Goal: Register for event/course

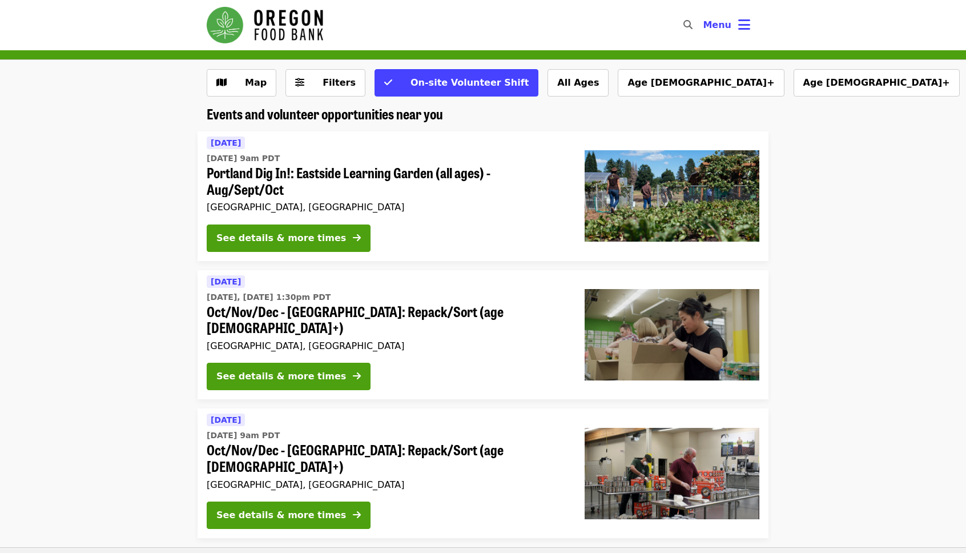
click at [347, 174] on span "Portland Dig In!: Eastside Learning Garden (all ages) - Aug/Sept/Oct" at bounding box center [387, 180] width 360 height 33
click at [289, 231] on div "See details & more times" at bounding box center [281, 238] width 130 height 14
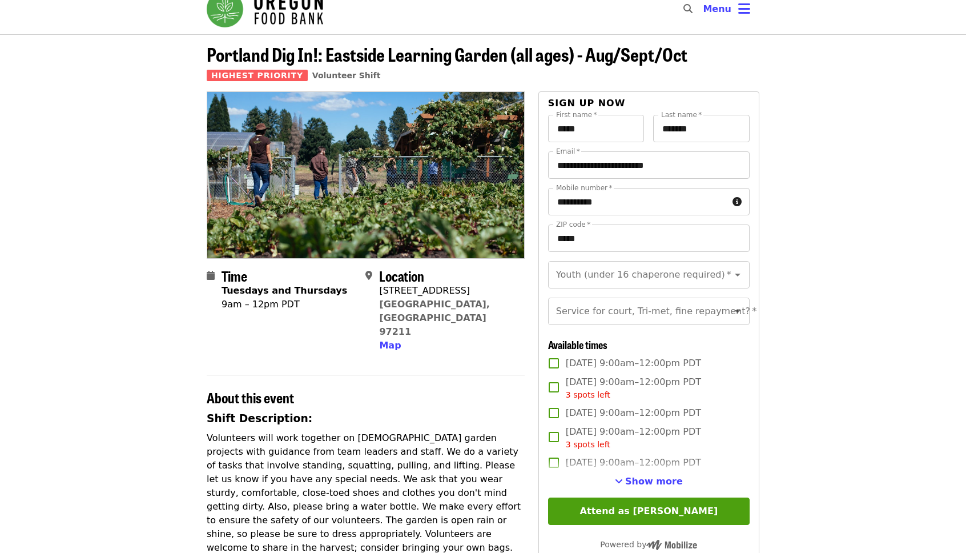
scroll to position [51, 0]
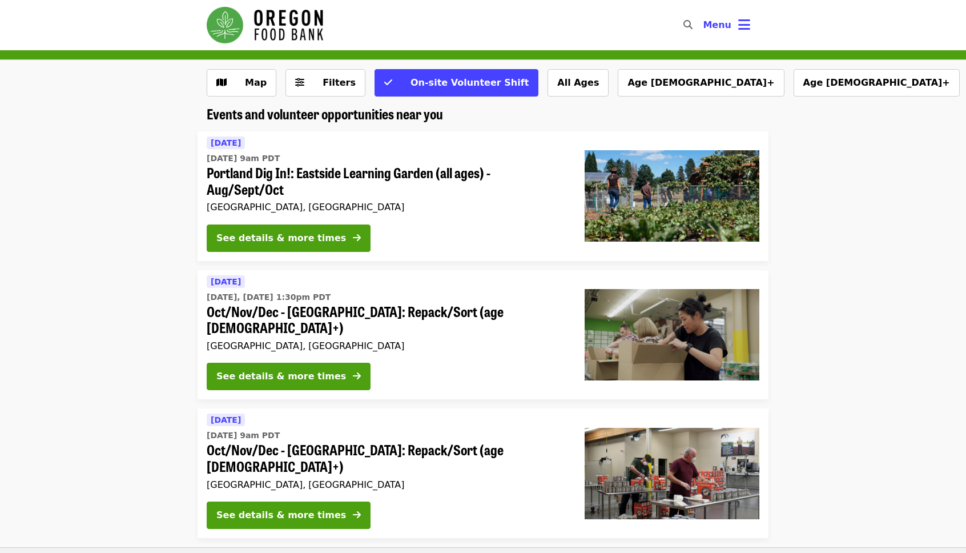
click at [126, 218] on li "Tomorrow Tue, Oct 14 @ 9am PDT Portland Dig In!: Eastside Learning Garden (all …" at bounding box center [483, 196] width 966 height 130
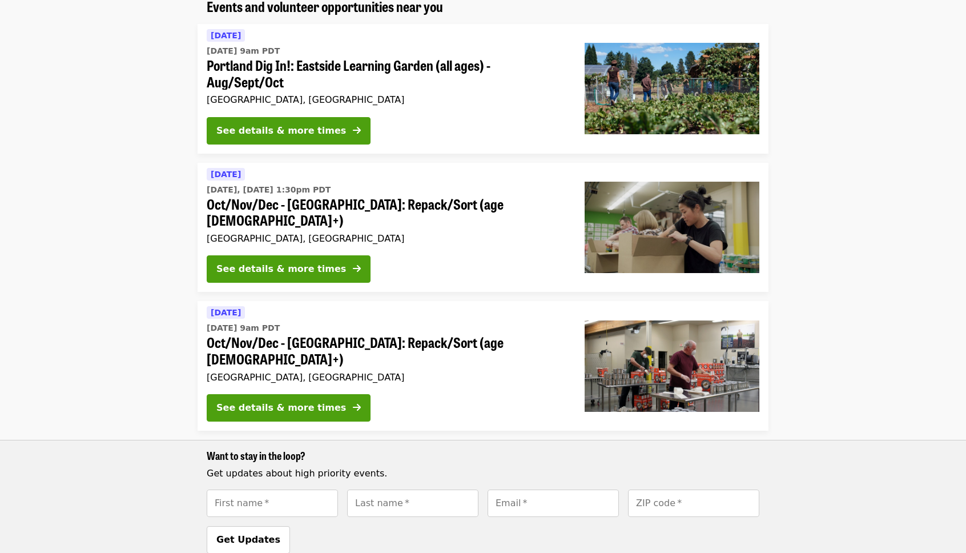
scroll to position [144, 0]
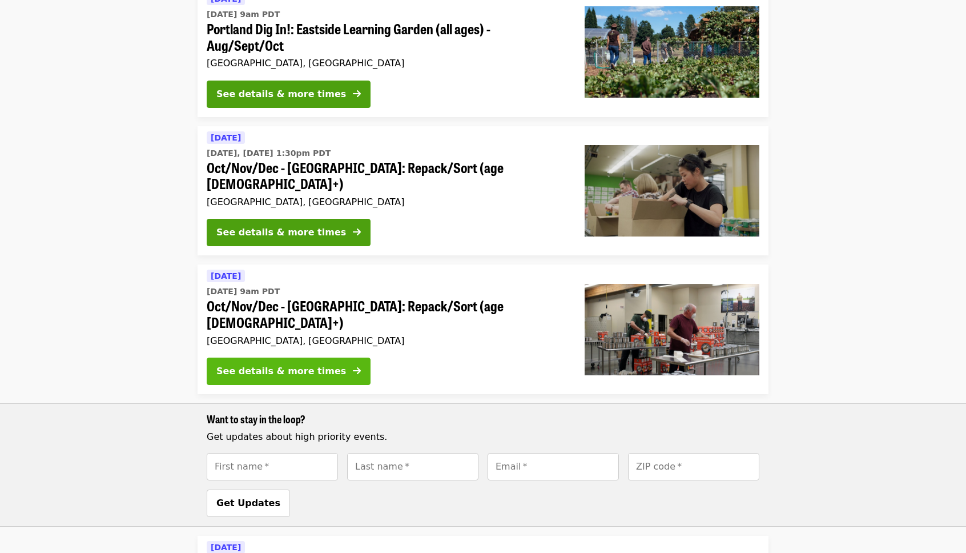
click at [305, 364] on div "See details & more times" at bounding box center [281, 371] width 130 height 14
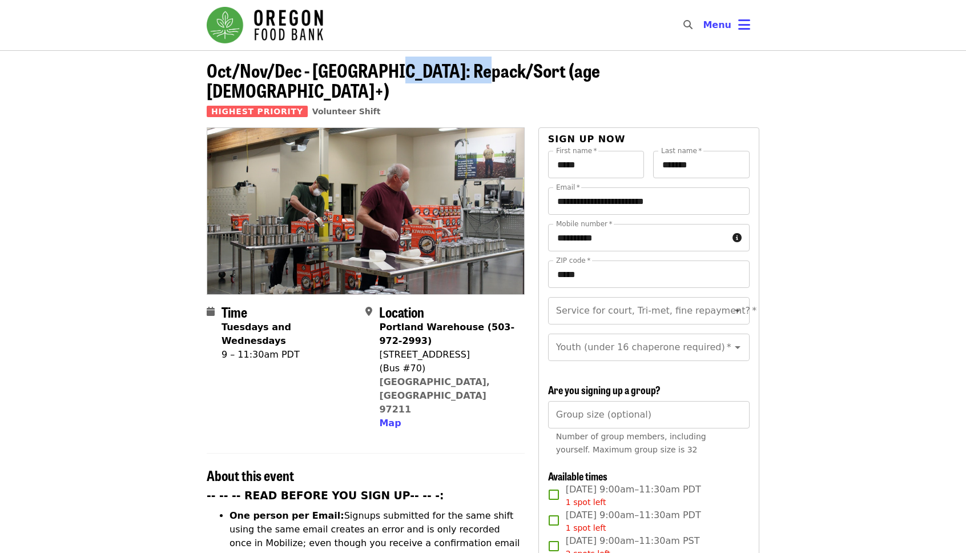
drag, startPoint x: 386, startPoint y: 66, endPoint x: 474, endPoint y: 67, distance: 87.9
click at [474, 67] on span "Oct/Nov/Dec - [GEOGRAPHIC_DATA]: Repack/Sort (age [DEMOGRAPHIC_DATA]+)" at bounding box center [403, 80] width 393 height 47
copy span "Repack/Sort"
click at [691, 23] on icon "search icon" at bounding box center [687, 24] width 9 height 11
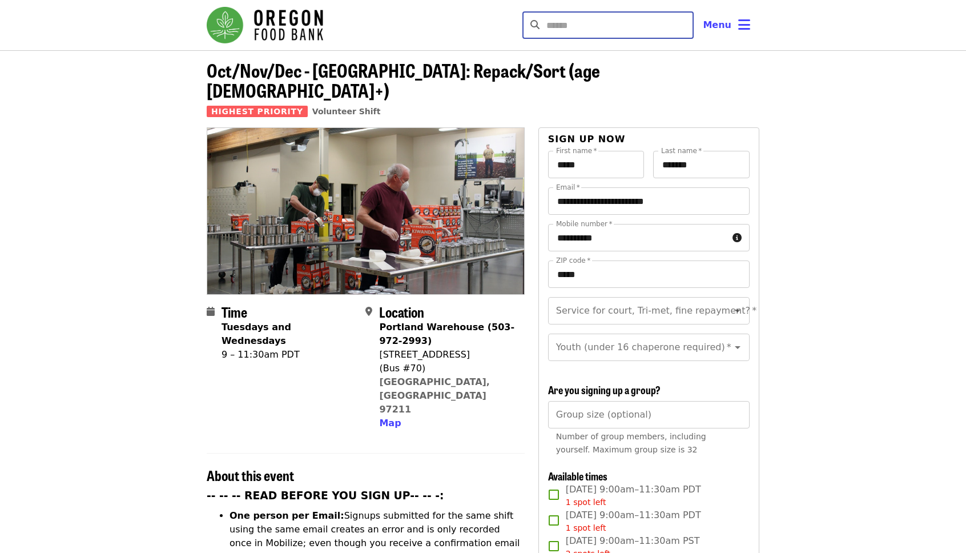
paste input "**********"
type input "**********"
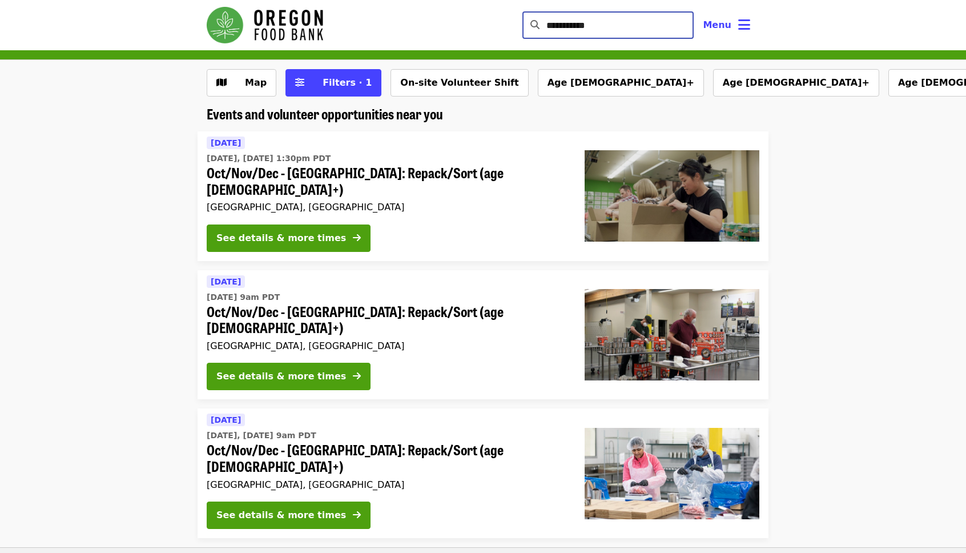
scroll to position [2, 0]
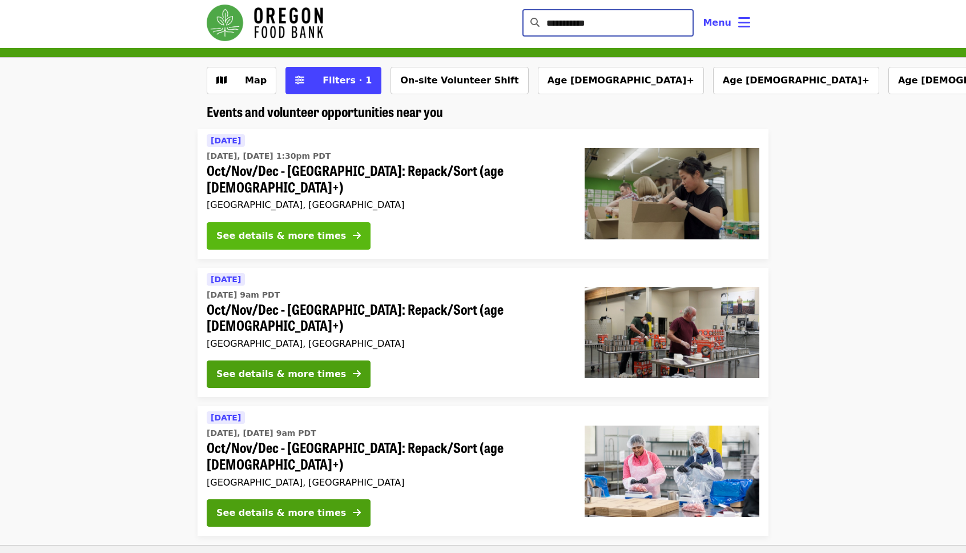
click at [316, 229] on div "See details & more times" at bounding box center [281, 236] width 130 height 14
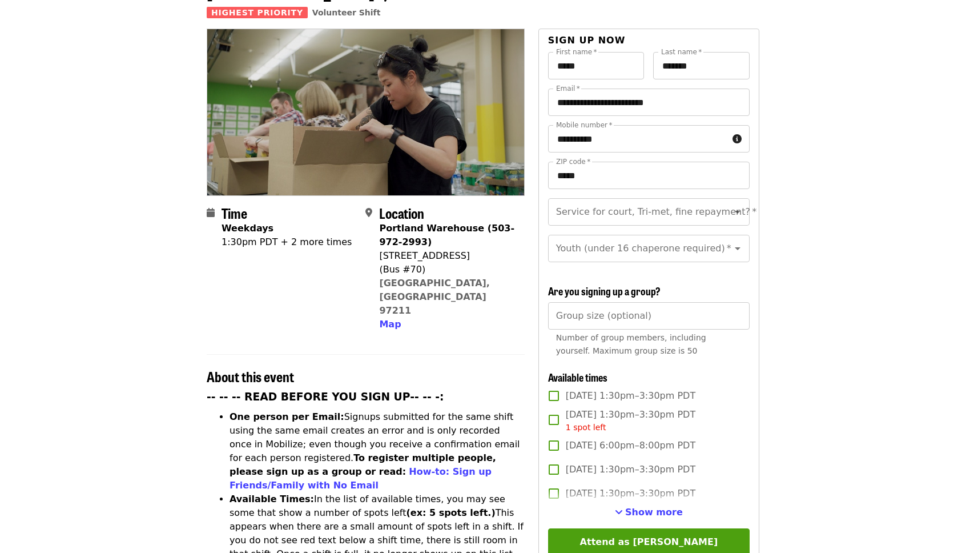
scroll to position [118, 0]
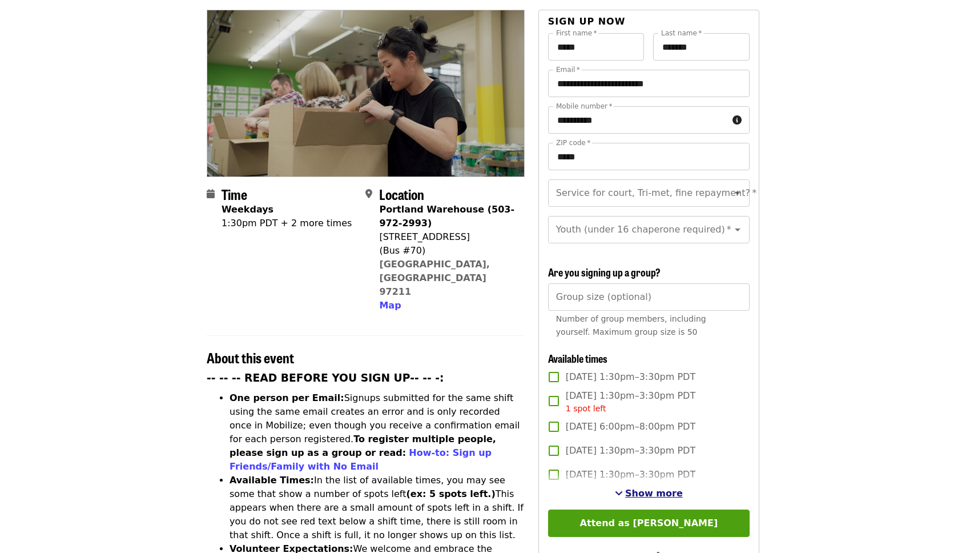
click at [663, 487] on span "Show more" at bounding box center [654, 492] width 58 height 11
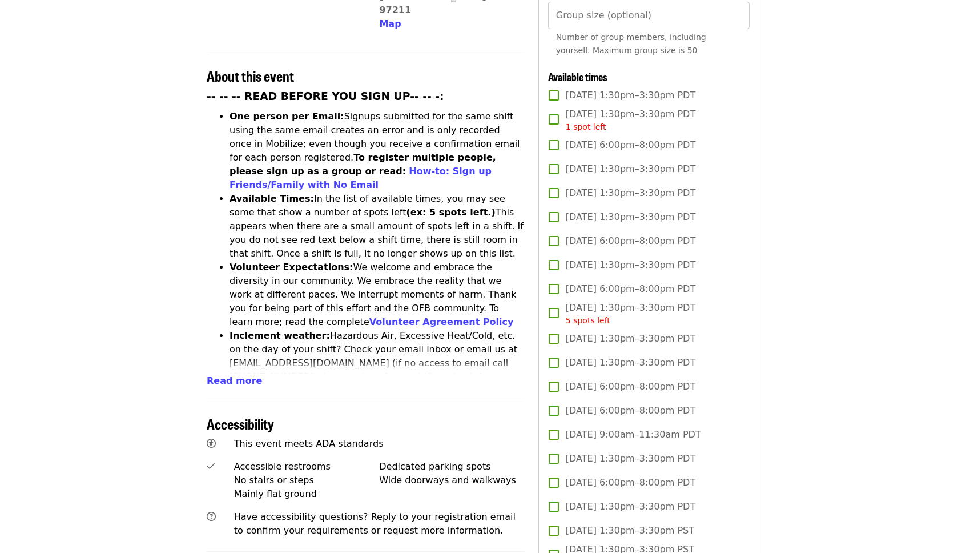
scroll to position [0, 0]
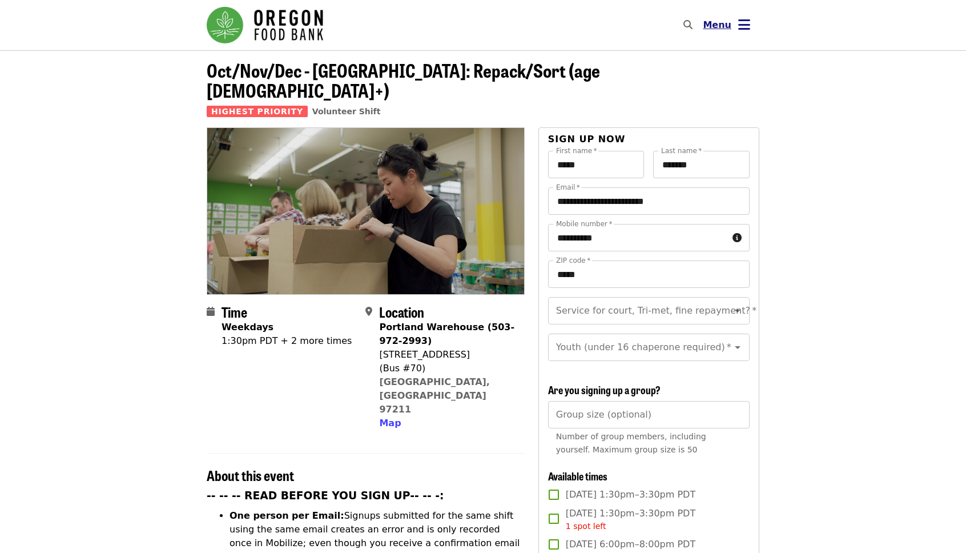
click at [741, 21] on icon "bars icon" at bounding box center [744, 25] width 12 height 17
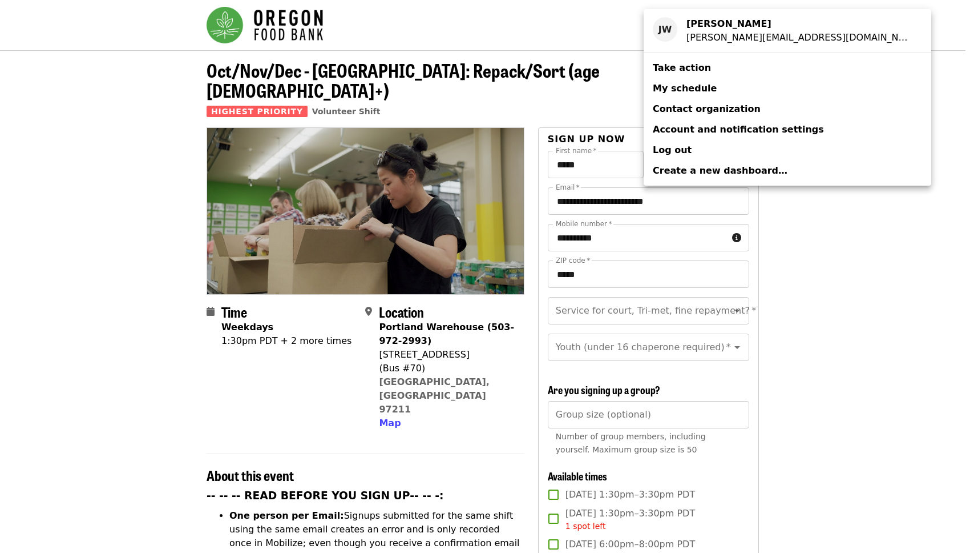
click at [574, 46] on div "Account menu" at bounding box center [487, 276] width 974 height 553
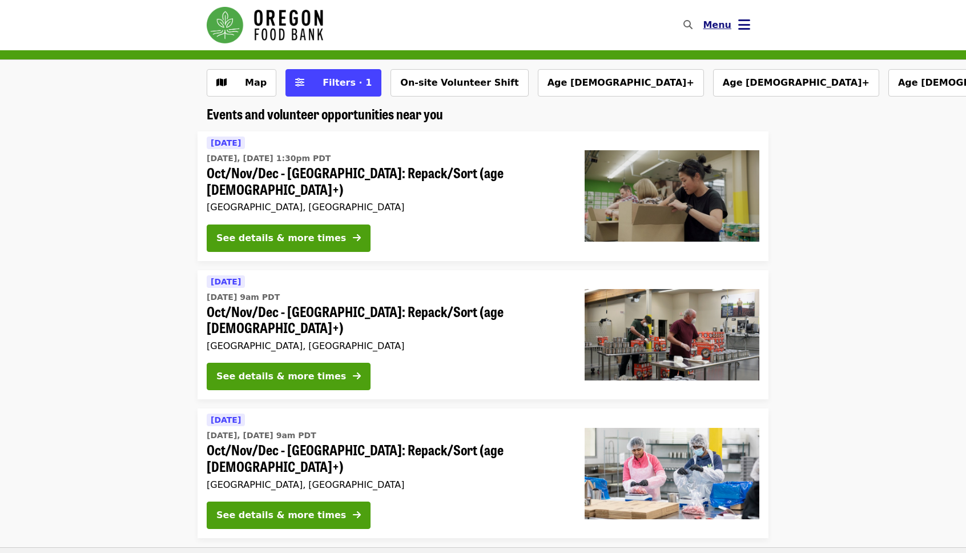
click at [734, 22] on button "Menu" at bounding box center [727, 24] width 66 height 27
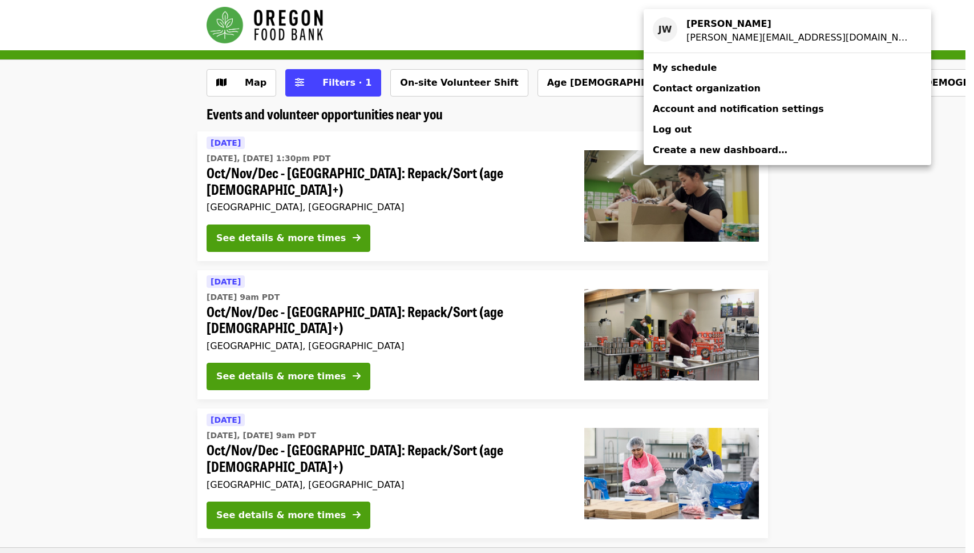
click at [734, 22] on strong "Jamie Wallace" at bounding box center [729, 23] width 85 height 11
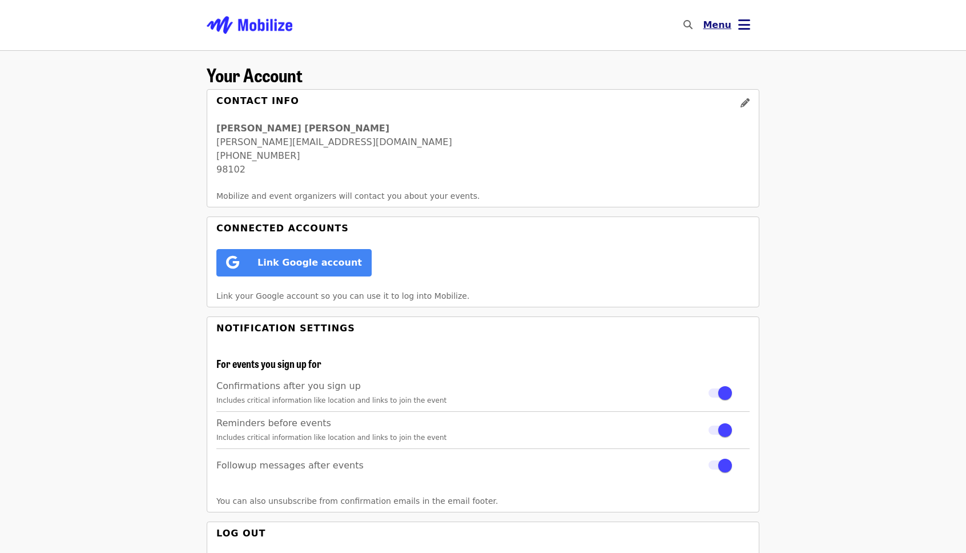
click at [718, 27] on span "Menu" at bounding box center [717, 24] width 29 height 11
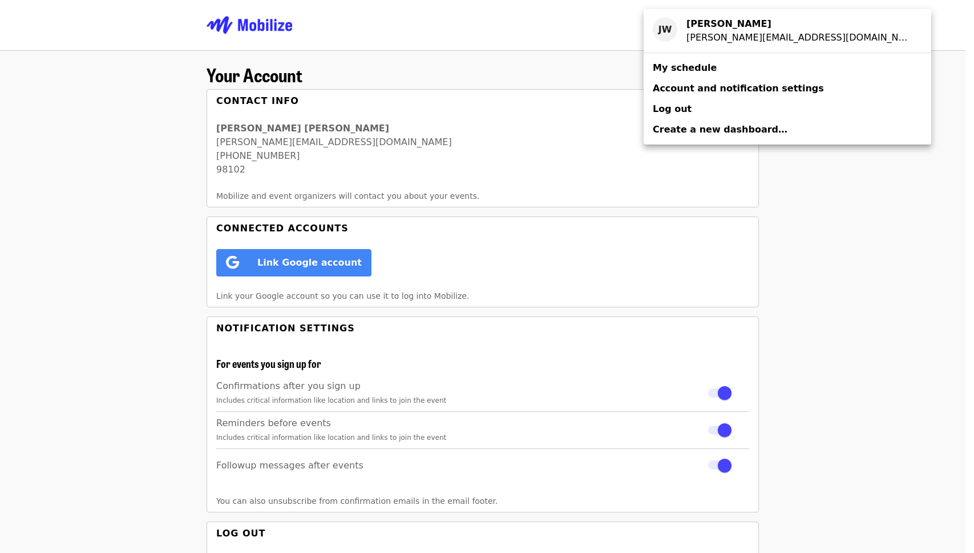
click at [597, 30] on div "Account menu" at bounding box center [487, 276] width 974 height 553
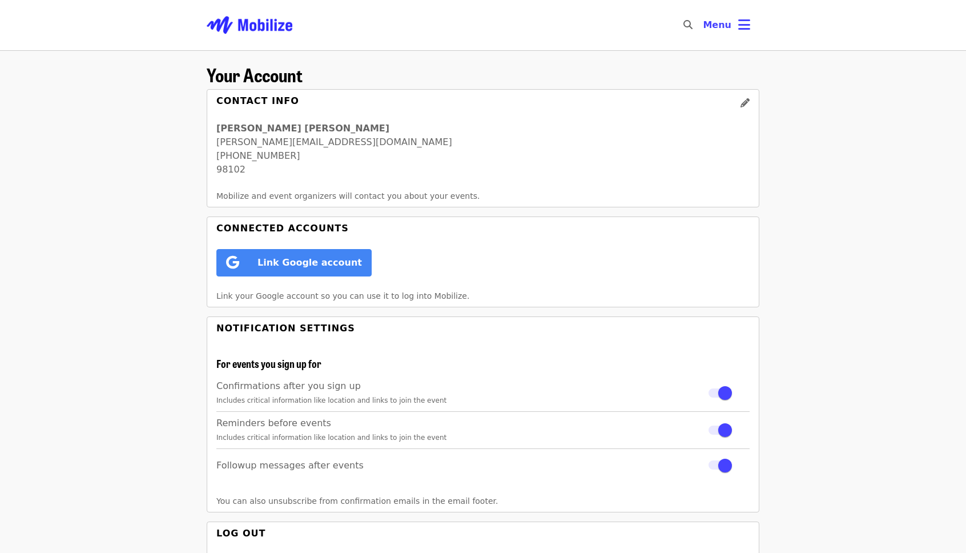
click at [260, 27] on img "Main navigation" at bounding box center [250, 25] width 86 height 37
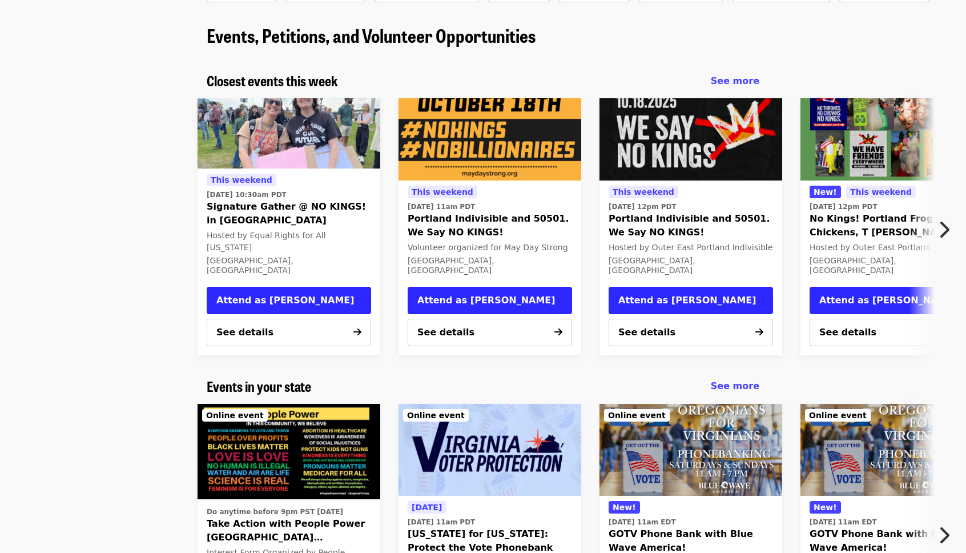
scroll to position [57, 0]
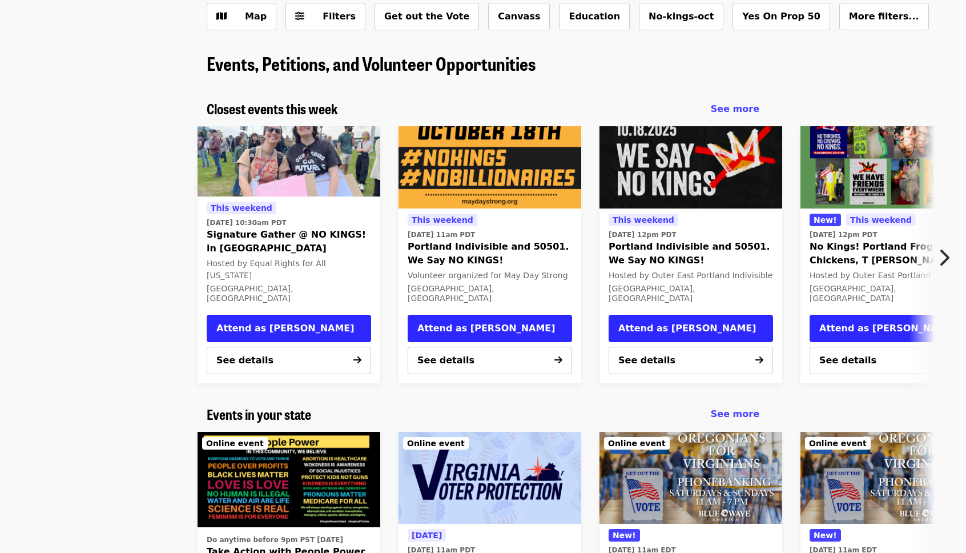
click at [950, 253] on button "Next item" at bounding box center [947, 257] width 38 height 32
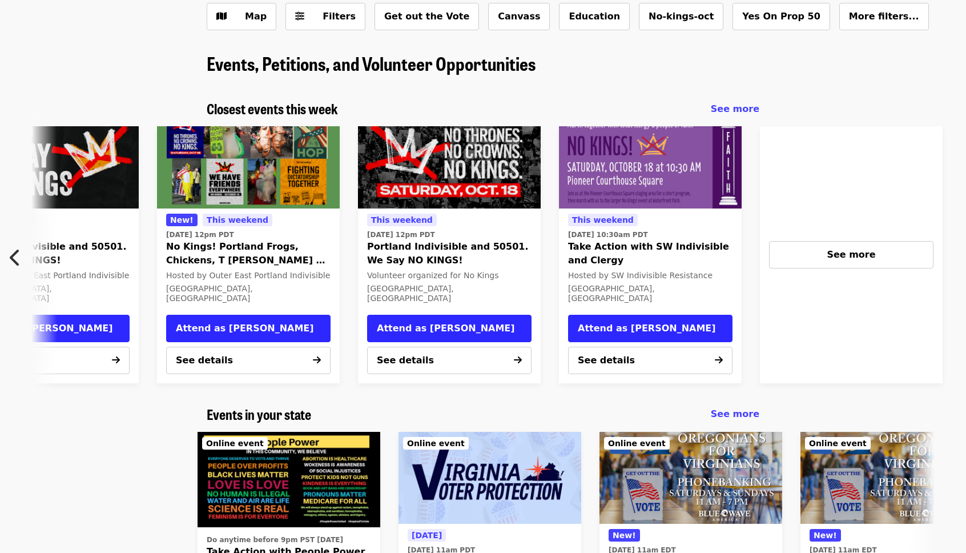
scroll to position [0, 614]
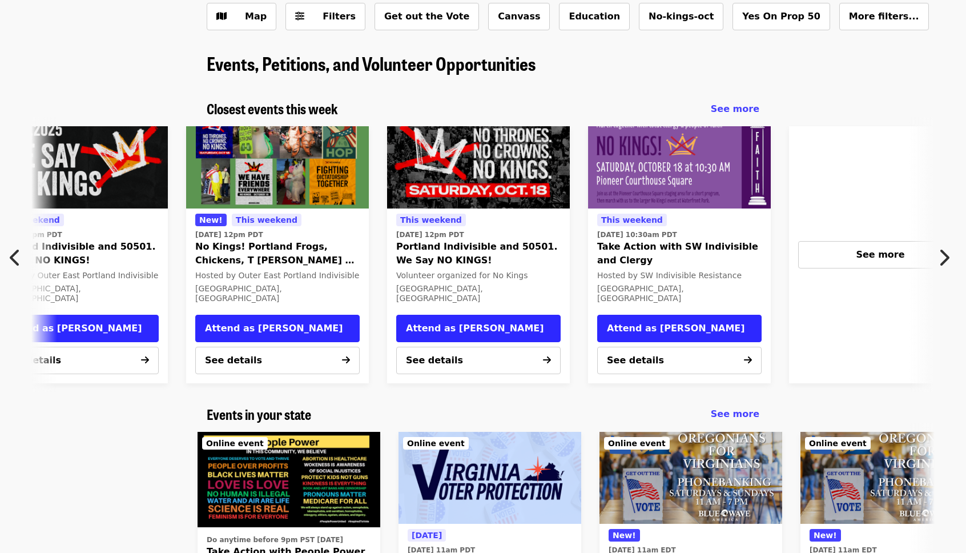
click at [14, 252] on icon "chevron-left icon" at bounding box center [15, 258] width 11 height 22
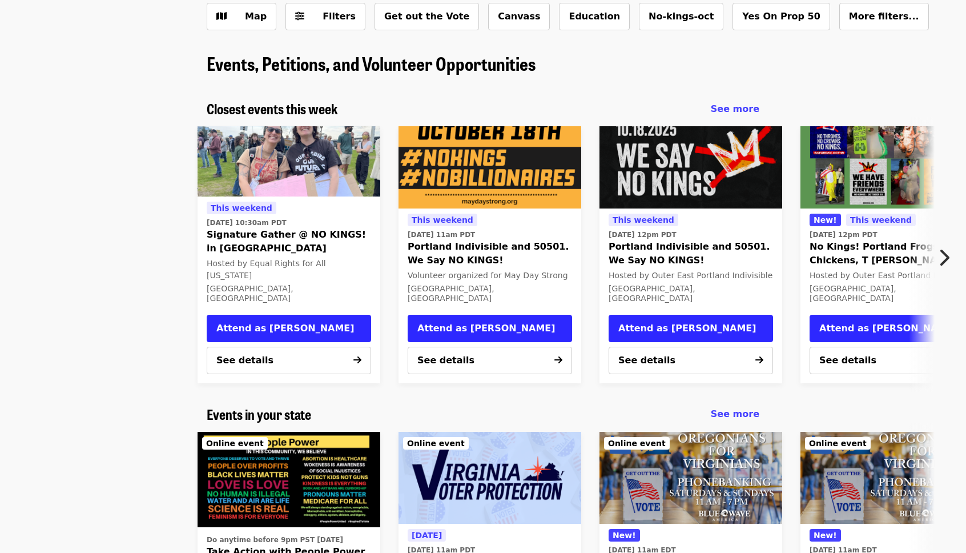
click at [273, 255] on span "Signature Gather @ NO KINGS! in Portland" at bounding box center [289, 241] width 164 height 27
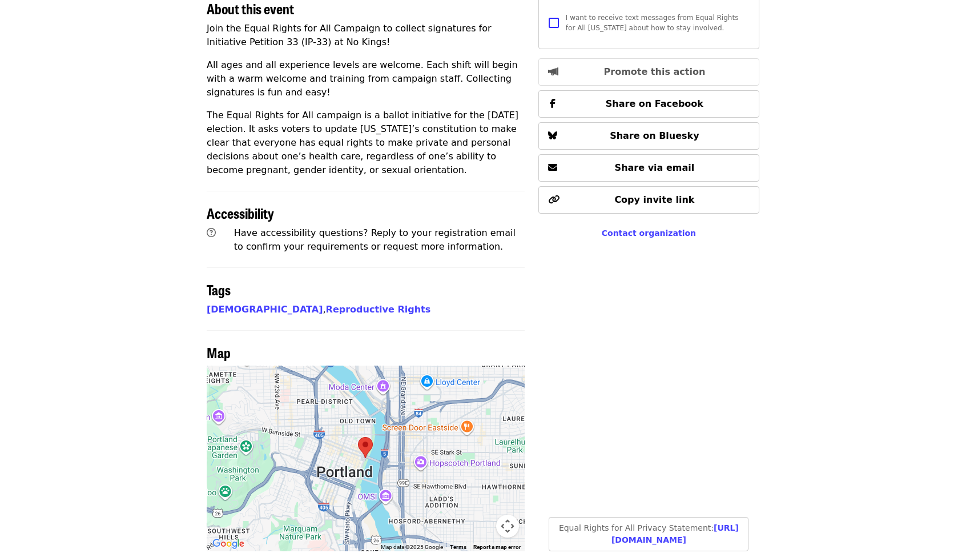
scroll to position [514, 0]
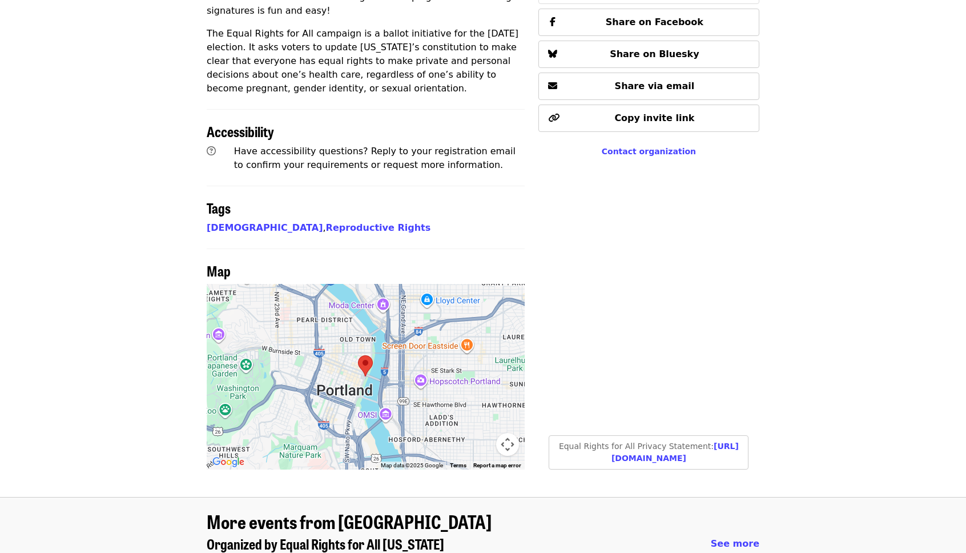
click at [504, 433] on button "Map camera controls" at bounding box center [507, 444] width 23 height 23
click at [474, 433] on button "Zoom out" at bounding box center [478, 444] width 23 height 23
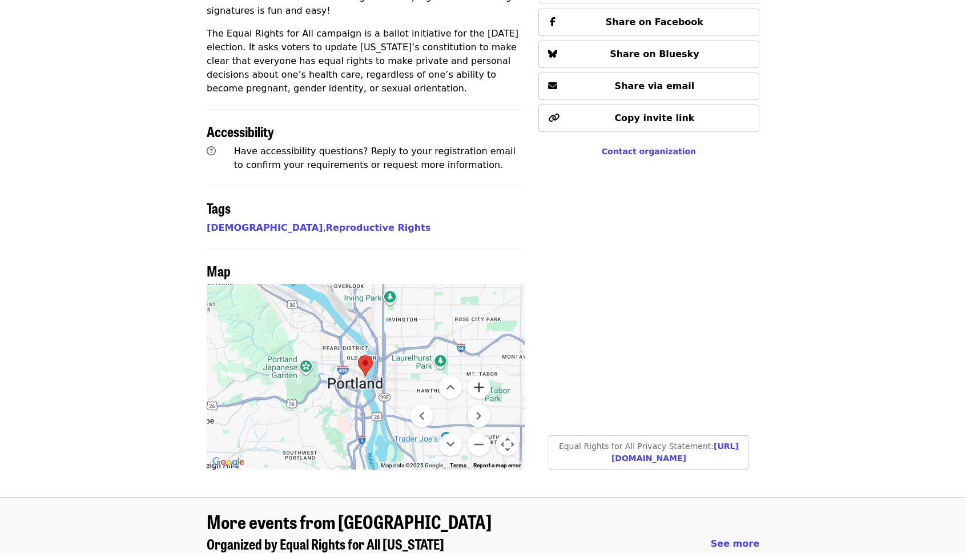
click at [477, 376] on button "Zoom in" at bounding box center [478, 387] width 23 height 23
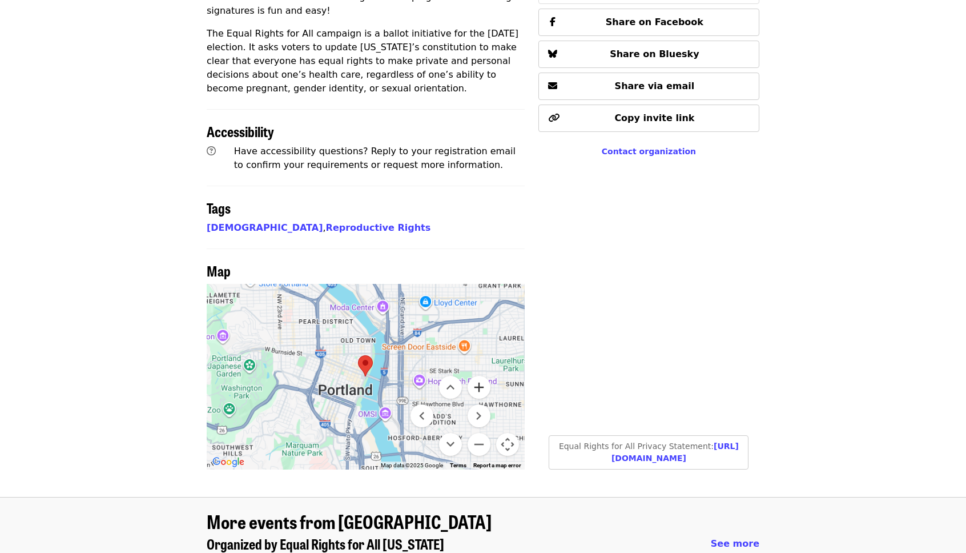
click at [477, 376] on button "Zoom in" at bounding box center [478, 387] width 23 height 23
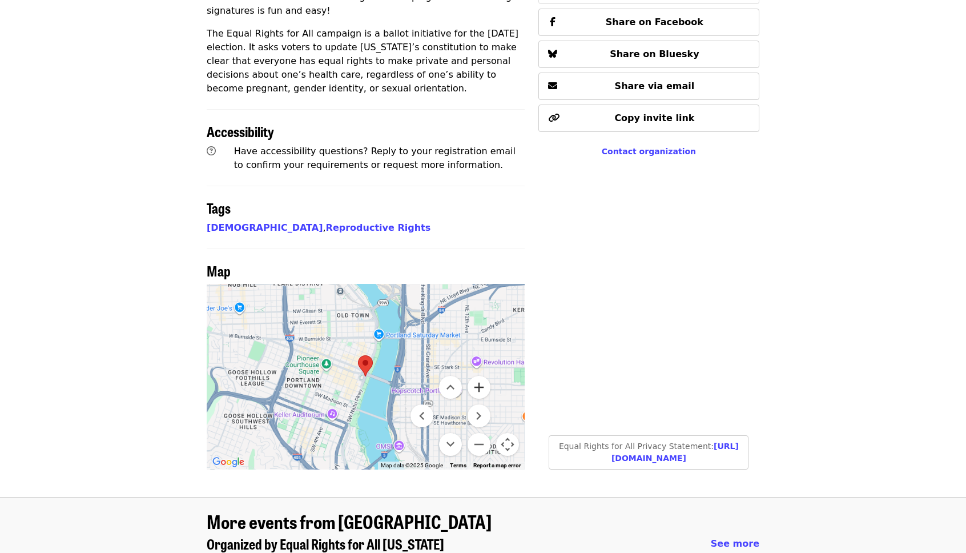
click at [477, 376] on button "Zoom in" at bounding box center [478, 387] width 23 height 23
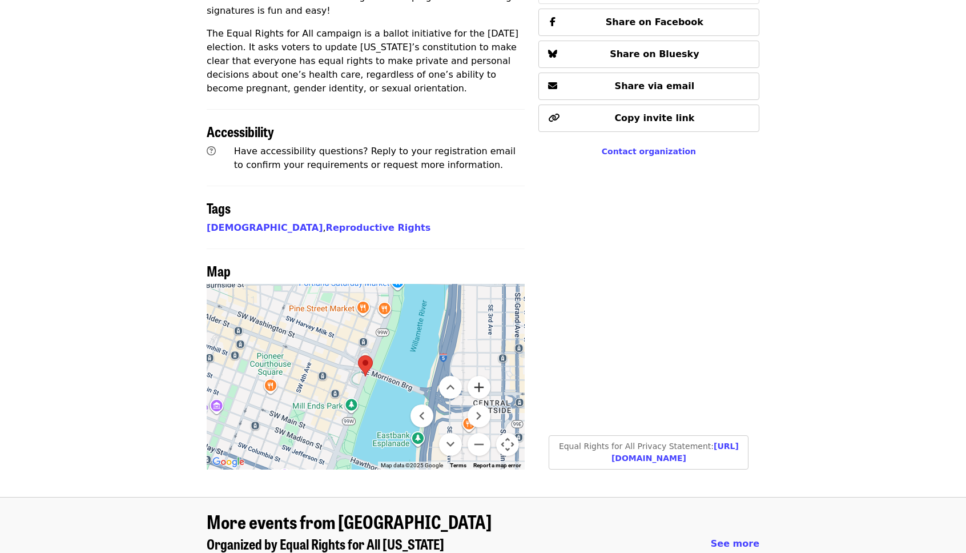
click at [478, 376] on button "Zoom in" at bounding box center [478, 387] width 23 height 23
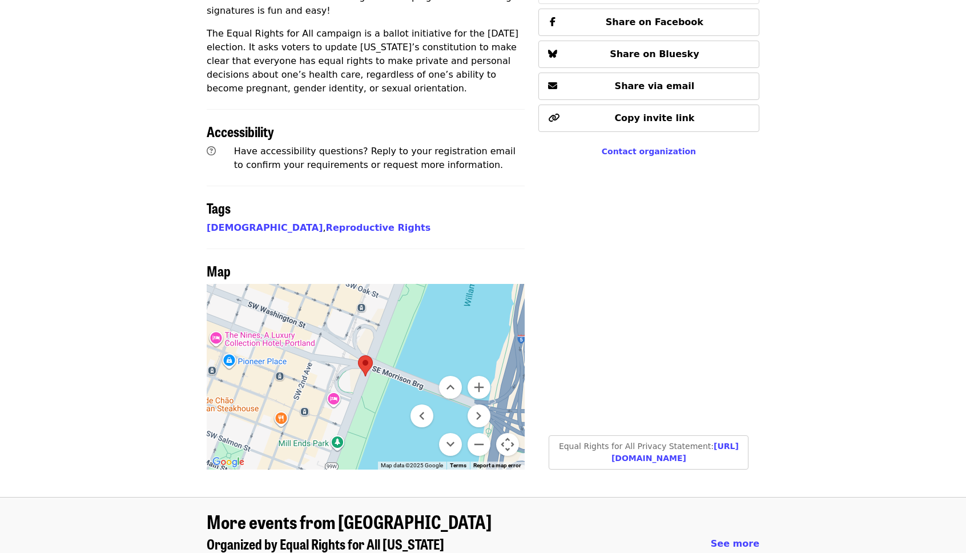
drag, startPoint x: 429, startPoint y: 315, endPoint x: 374, endPoint y: 293, distance: 58.4
click at [374, 293] on div at bounding box center [366, 377] width 318 height 186
drag, startPoint x: 409, startPoint y: 295, endPoint x: 312, endPoint y: 269, distance: 100.4
click at [312, 284] on div at bounding box center [366, 377] width 318 height 186
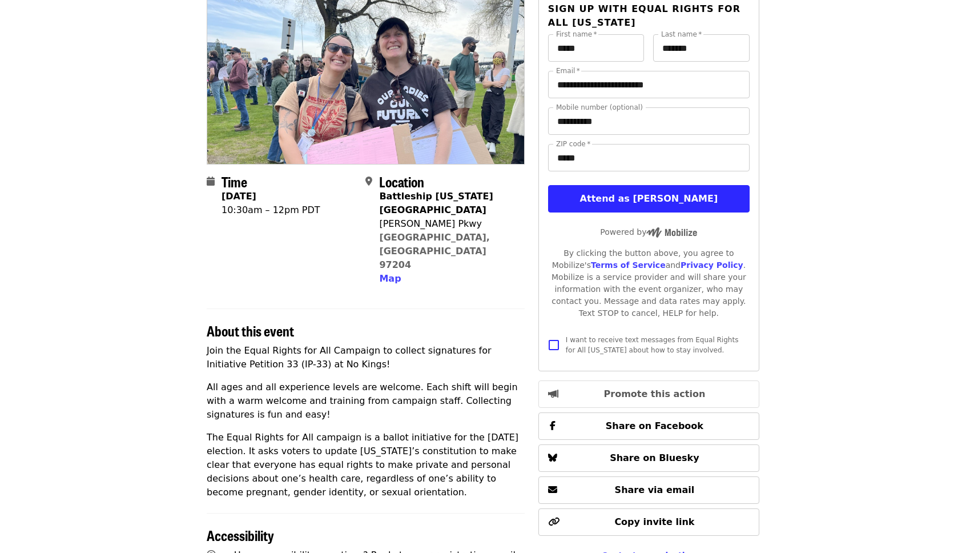
scroll to position [0, 0]
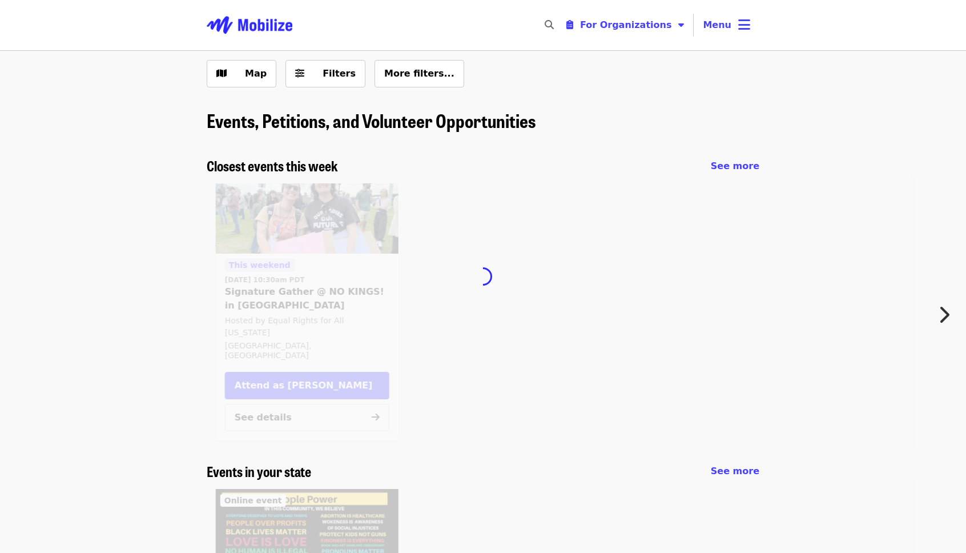
scroll to position [57, 0]
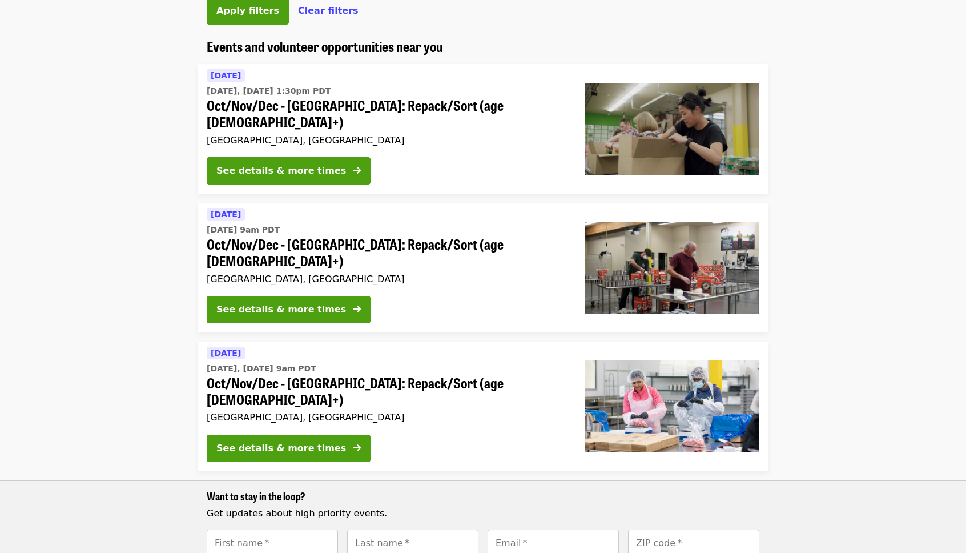
scroll to position [780, 0]
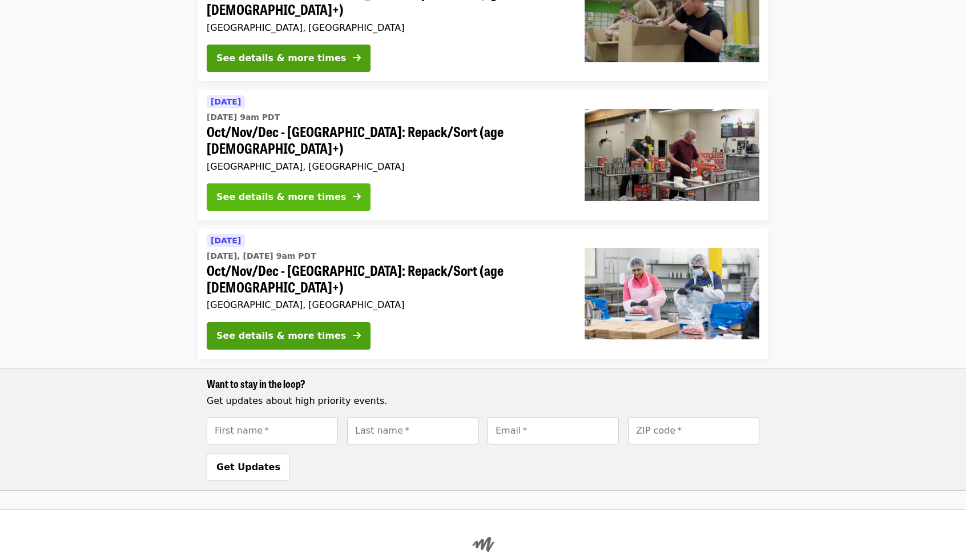
click at [317, 195] on div "See details & more times" at bounding box center [281, 197] width 130 height 14
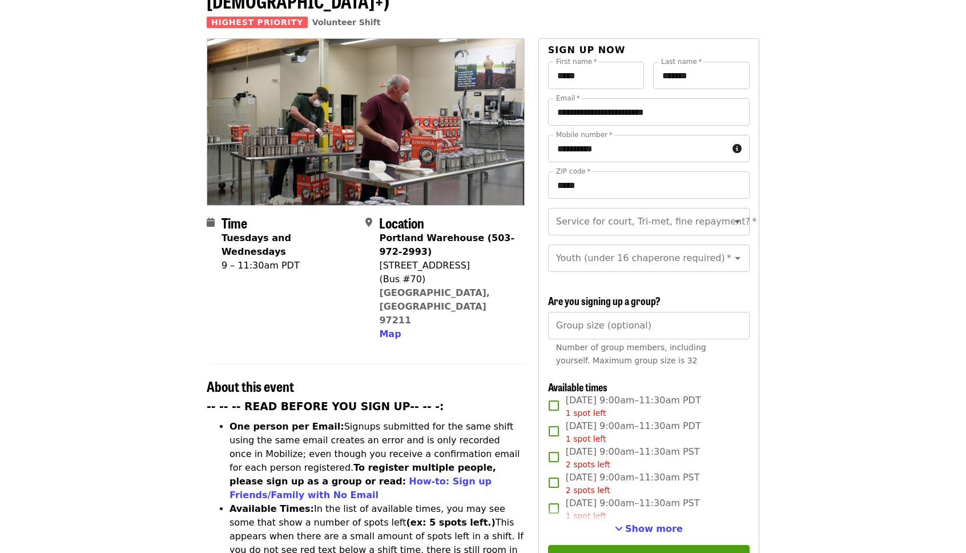
scroll to position [106, 0]
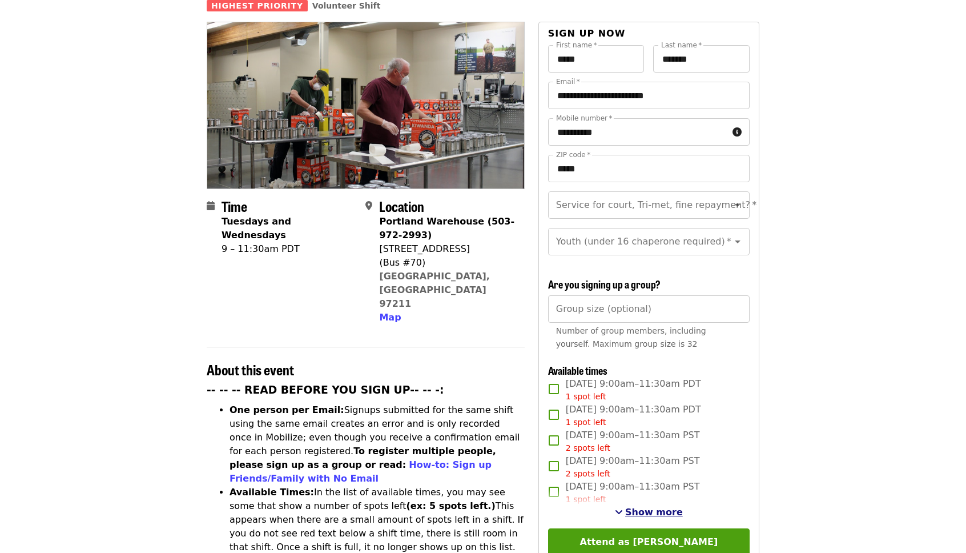
click at [648, 511] on span "Show more" at bounding box center [654, 511] width 58 height 11
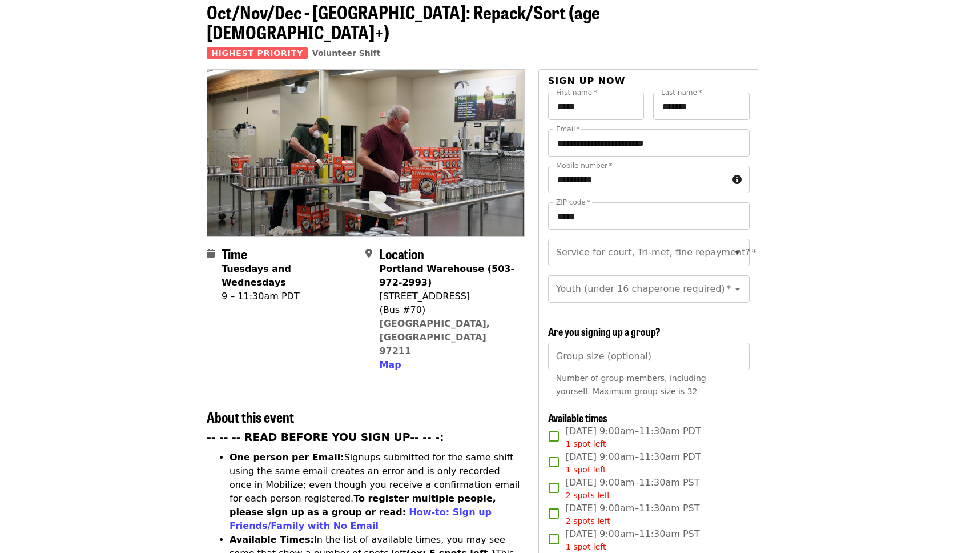
scroll to position [0, 0]
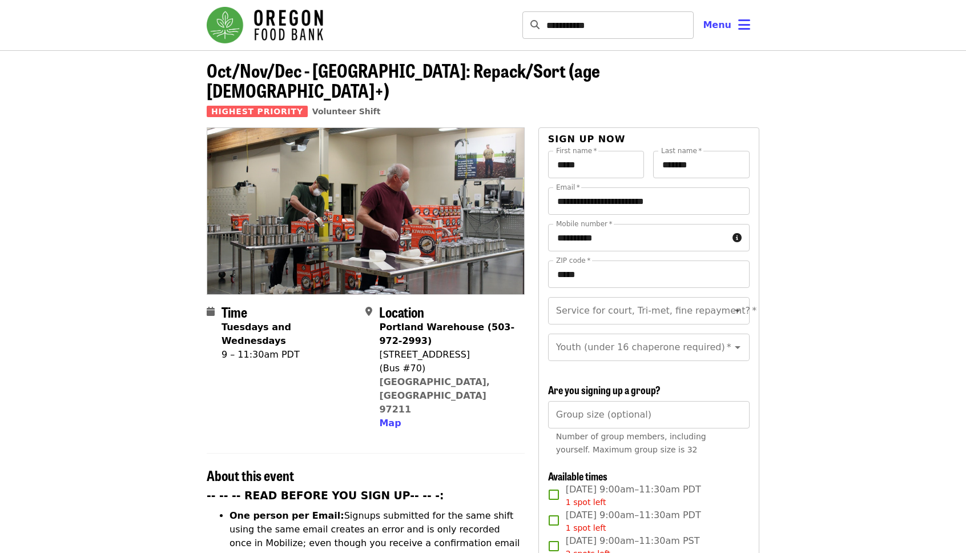
click at [623, 26] on input "**********" at bounding box center [619, 24] width 147 height 27
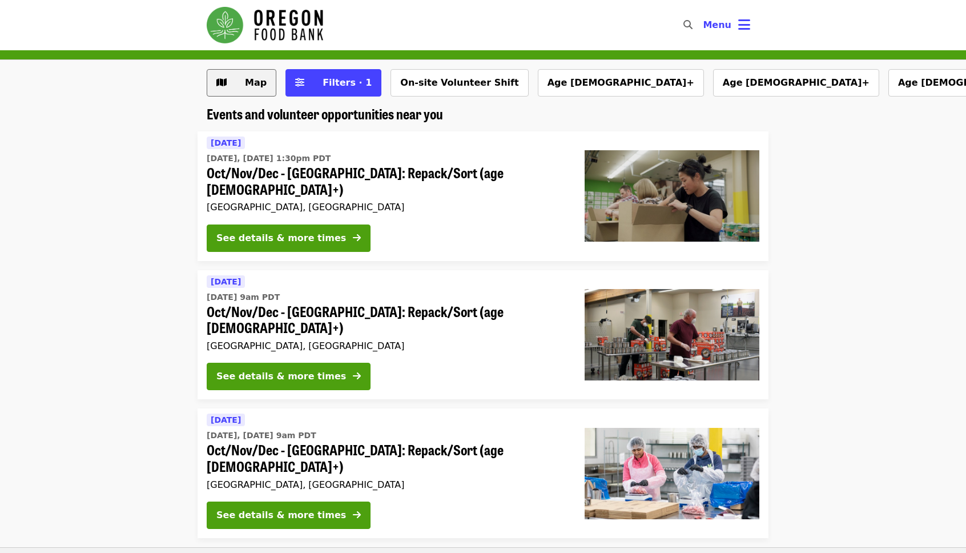
click at [235, 82] on span "Map" at bounding box center [249, 83] width 33 height 14
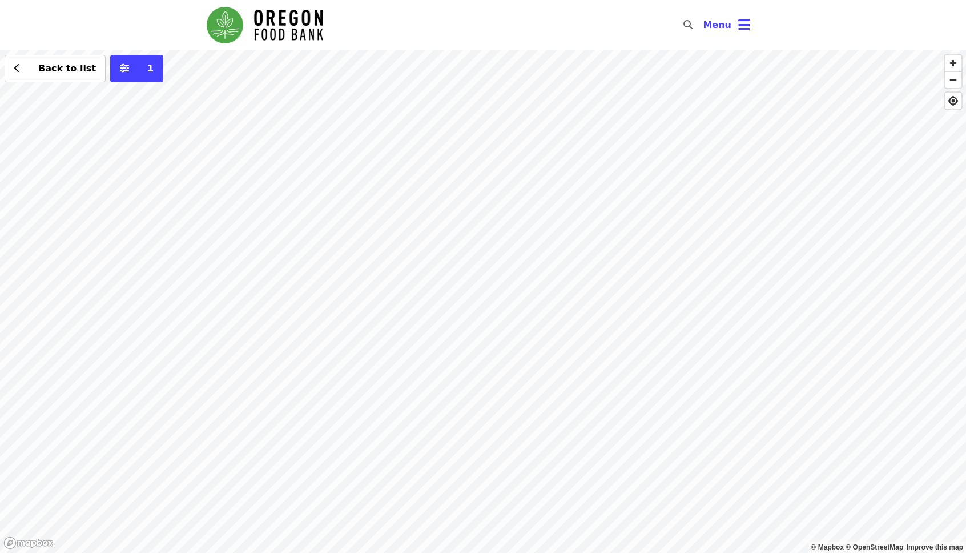
drag, startPoint x: 679, startPoint y: 290, endPoint x: 548, endPoint y: 135, distance: 203.3
click at [548, 135] on div "Back to list 1" at bounding box center [483, 301] width 966 height 502
click at [709, 112] on div "Back to list 1" at bounding box center [483, 301] width 966 height 502
click at [712, 131] on span "See 2 actions at this location" at bounding box center [713, 131] width 150 height 11
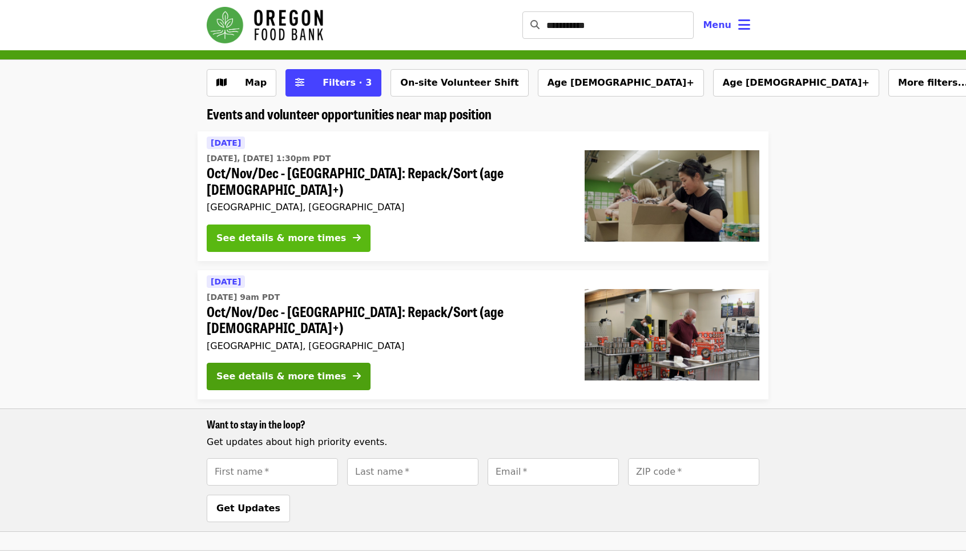
click at [312, 231] on div "See details & more times" at bounding box center [281, 238] width 130 height 14
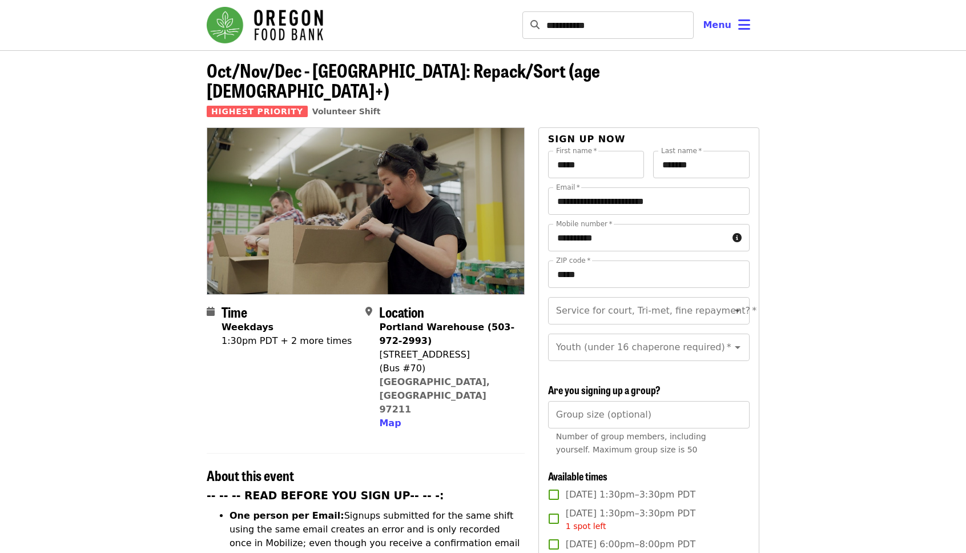
scroll to position [164, 0]
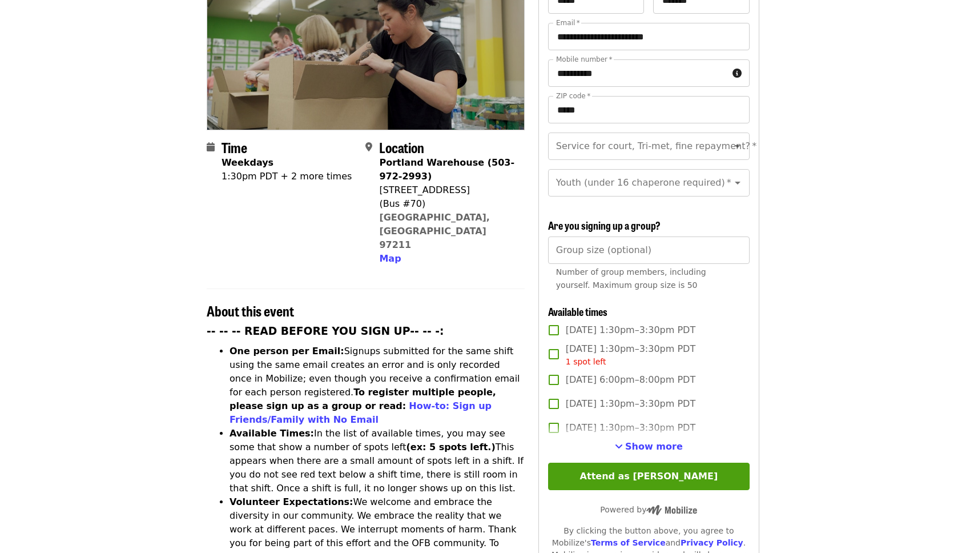
click at [880, 253] on article "Oct/Nov/Dec - [GEOGRAPHIC_DATA]: Repack/Sort (age [DEMOGRAPHIC_DATA]+) Highest …" at bounding box center [483, 491] width 966 height 1211
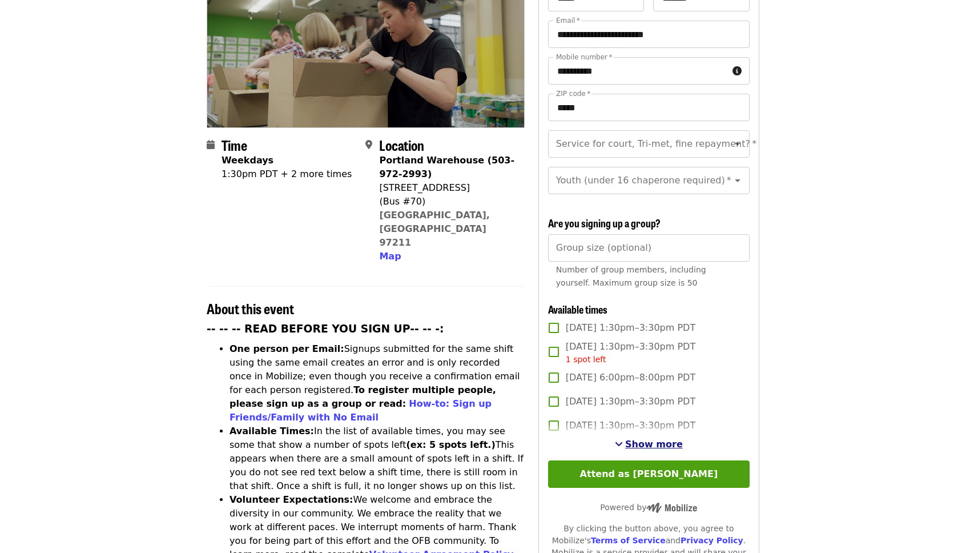
click at [641, 442] on span "Show more" at bounding box center [654, 443] width 58 height 11
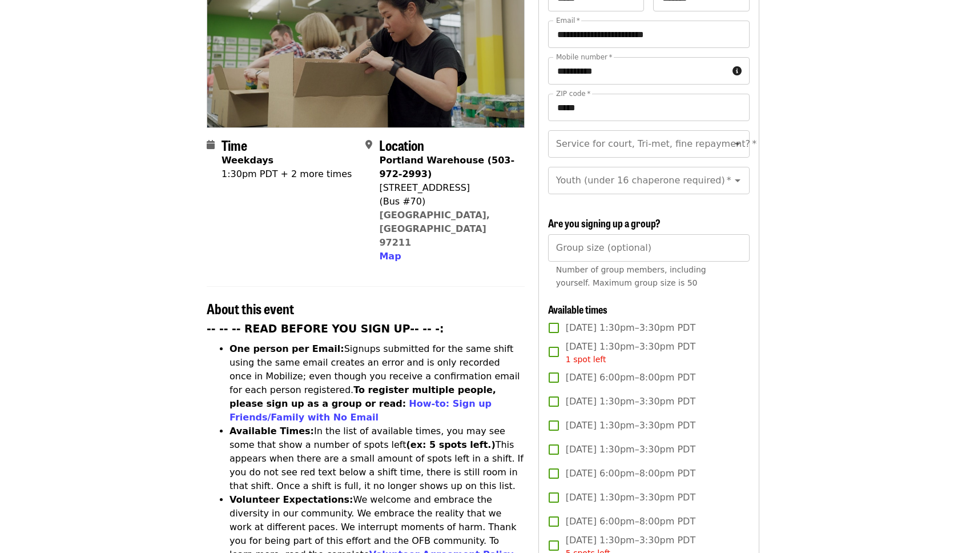
click at [662, 376] on span "[DATE] 6:00pm–8:00pm PDT" at bounding box center [631, 377] width 130 height 14
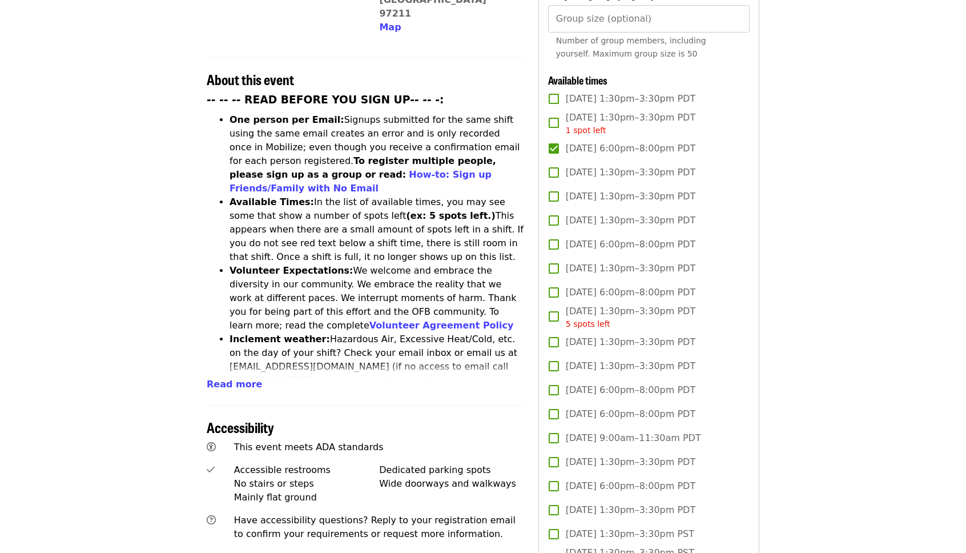
scroll to position [344, 0]
